Goal: Book appointment/travel/reservation

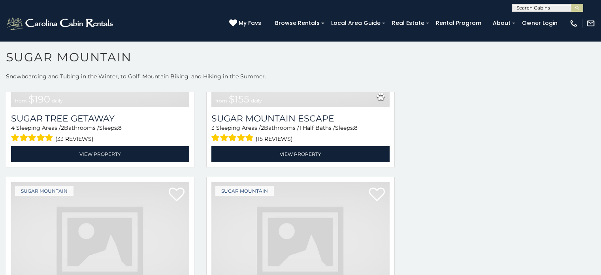
scroll to position [2477, 0]
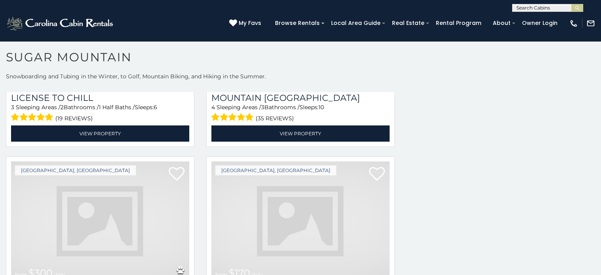
click at [105, 161] on img at bounding box center [100, 220] width 178 height 119
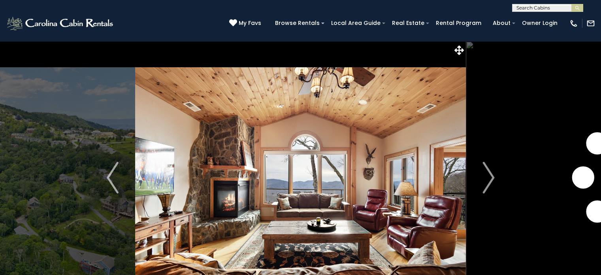
scroll to position [31, 0]
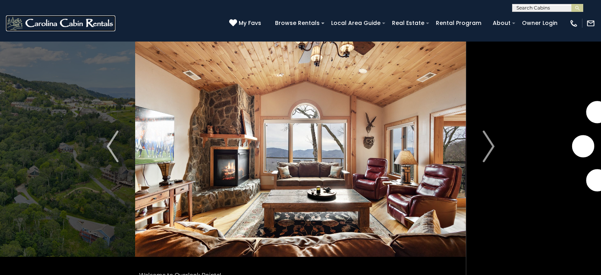
click at [9, 24] on img at bounding box center [60, 23] width 109 height 16
